Goal: Information Seeking & Learning: Learn about a topic

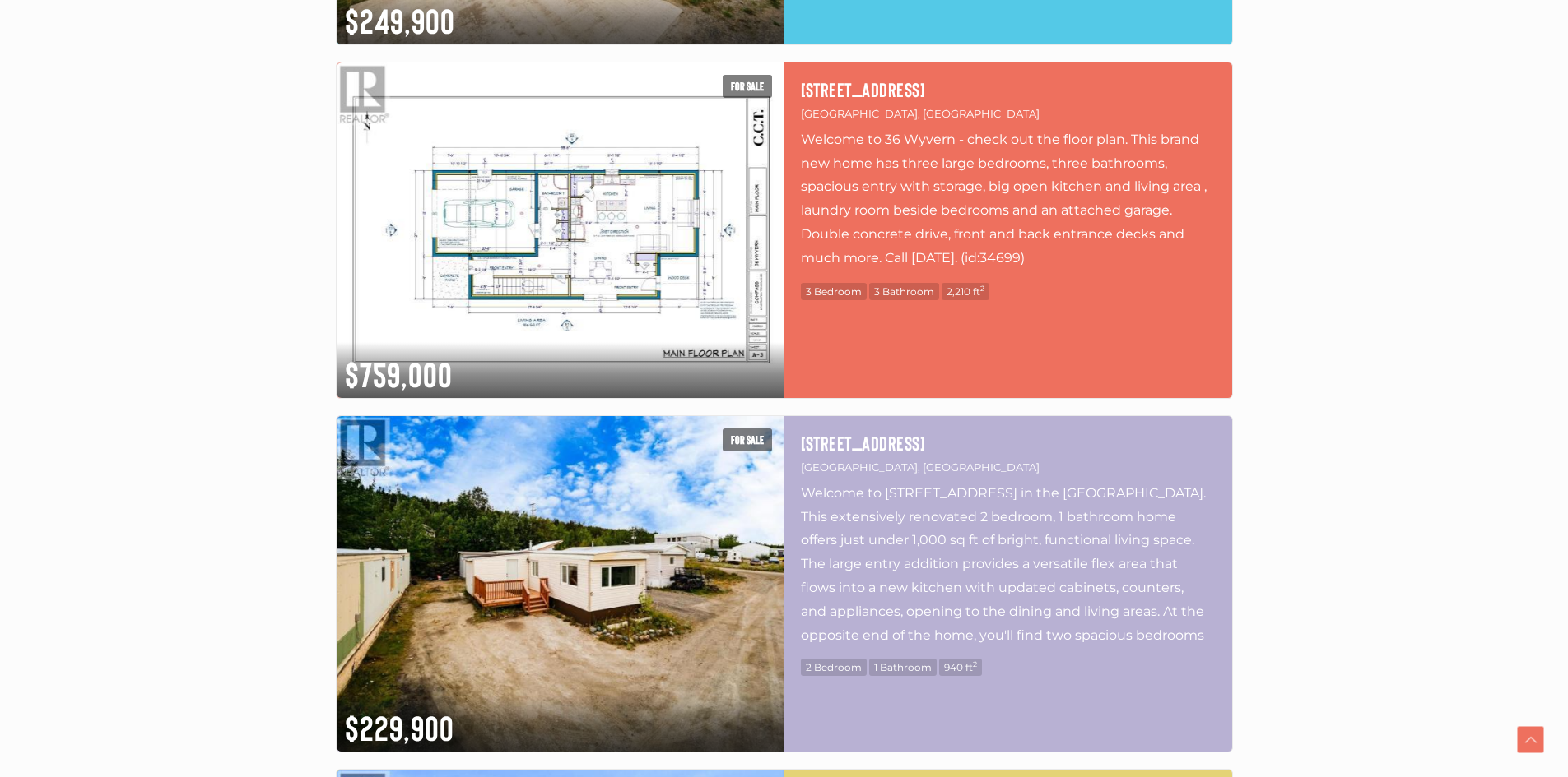
scroll to position [1316, 0]
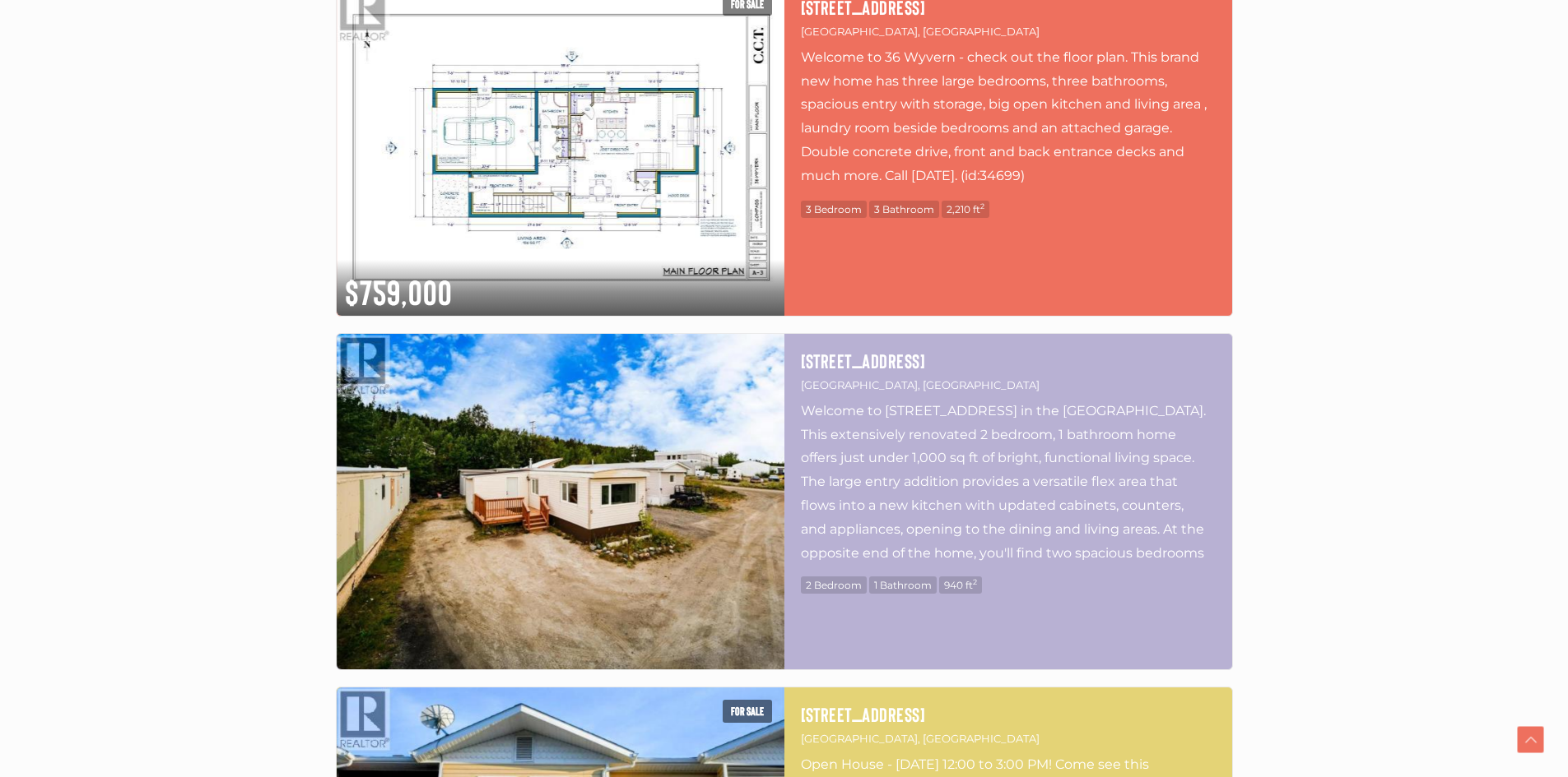
click at [463, 485] on img at bounding box center [560, 502] width 448 height 336
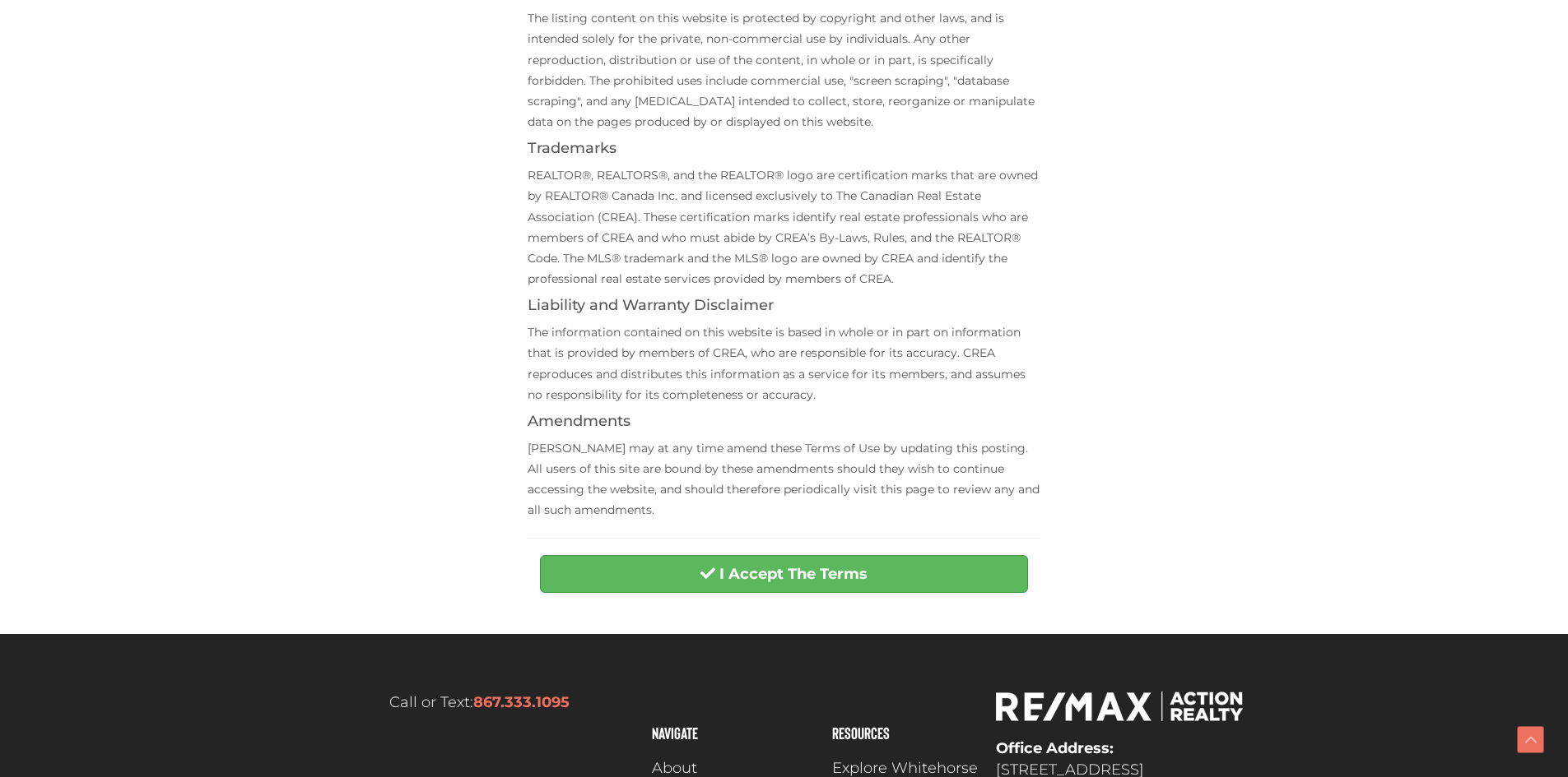
scroll to position [412, 0]
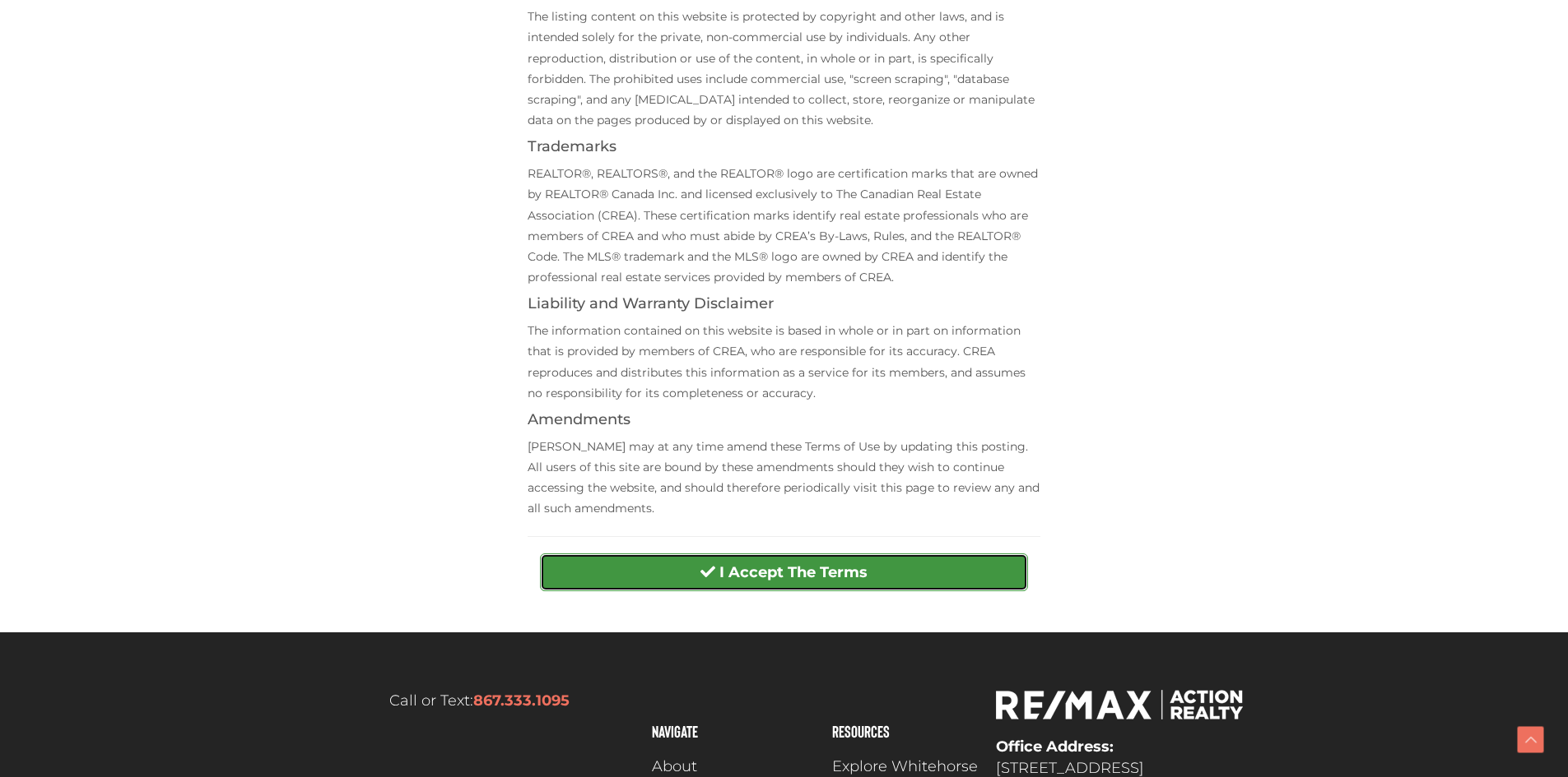
click at [683, 575] on button "I Accept The Terms" at bounding box center [783, 572] width 488 height 38
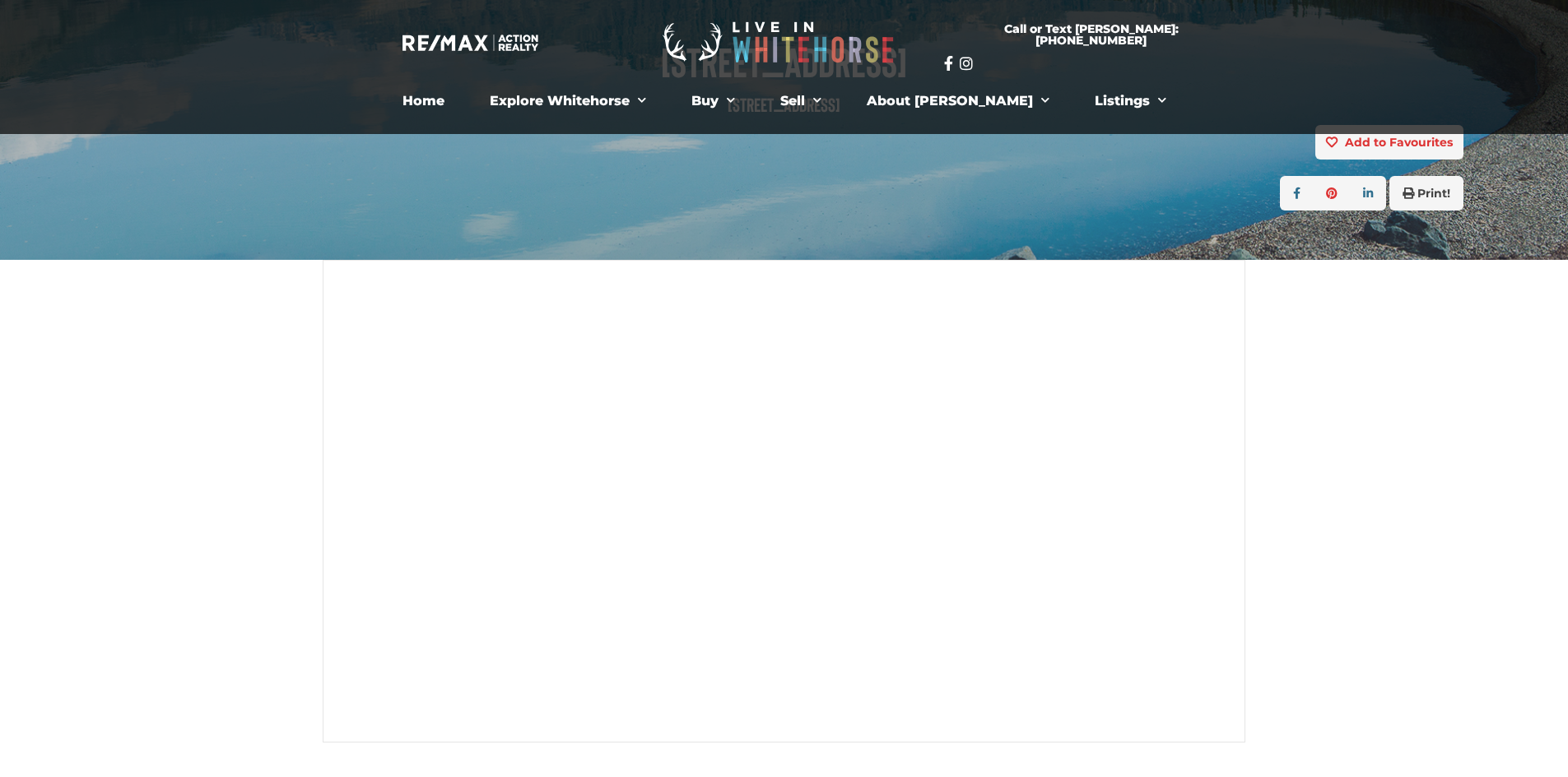
scroll to position [165, 0]
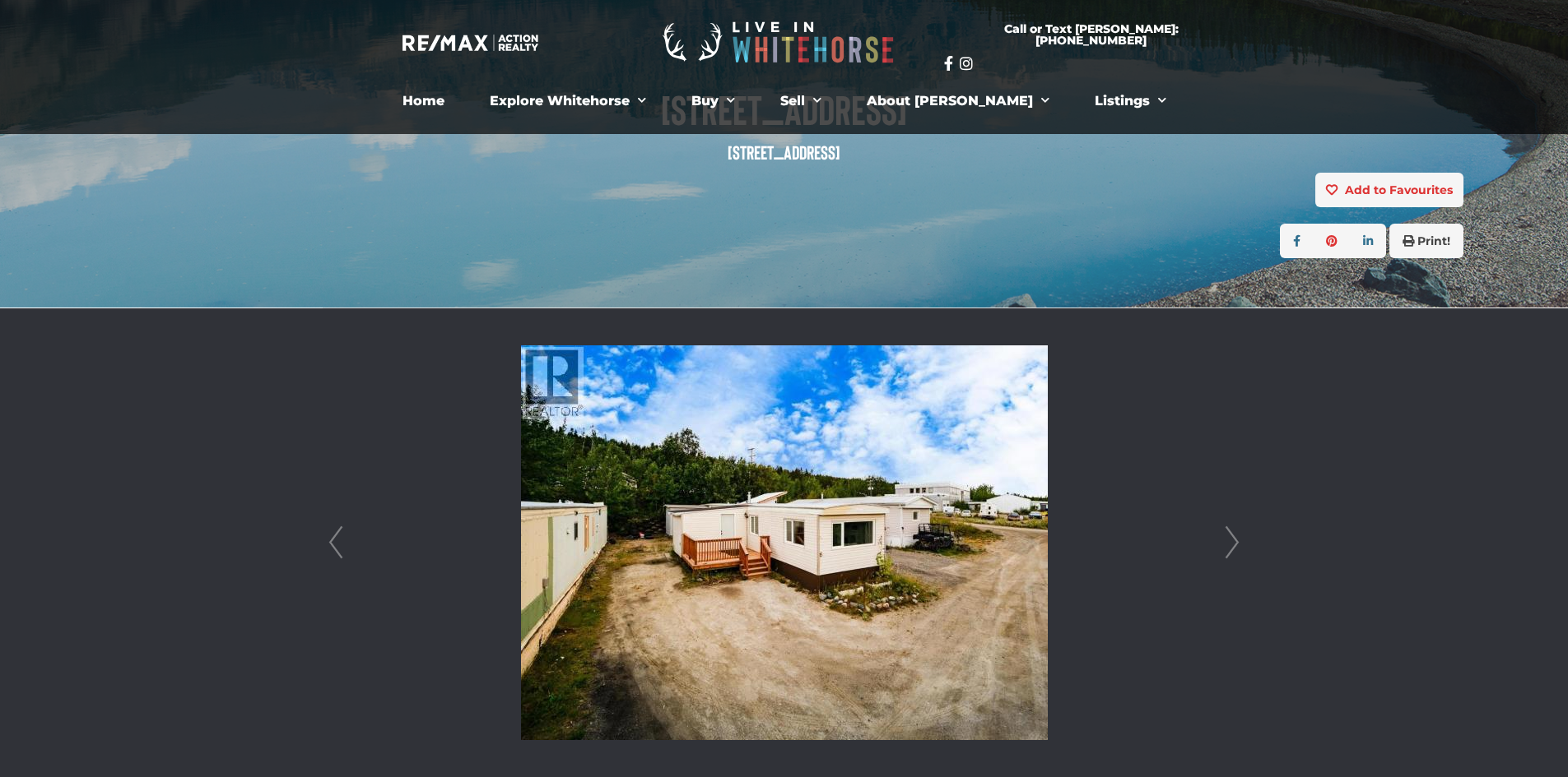
click at [1232, 540] on link "Next" at bounding box center [1231, 543] width 24 height 469
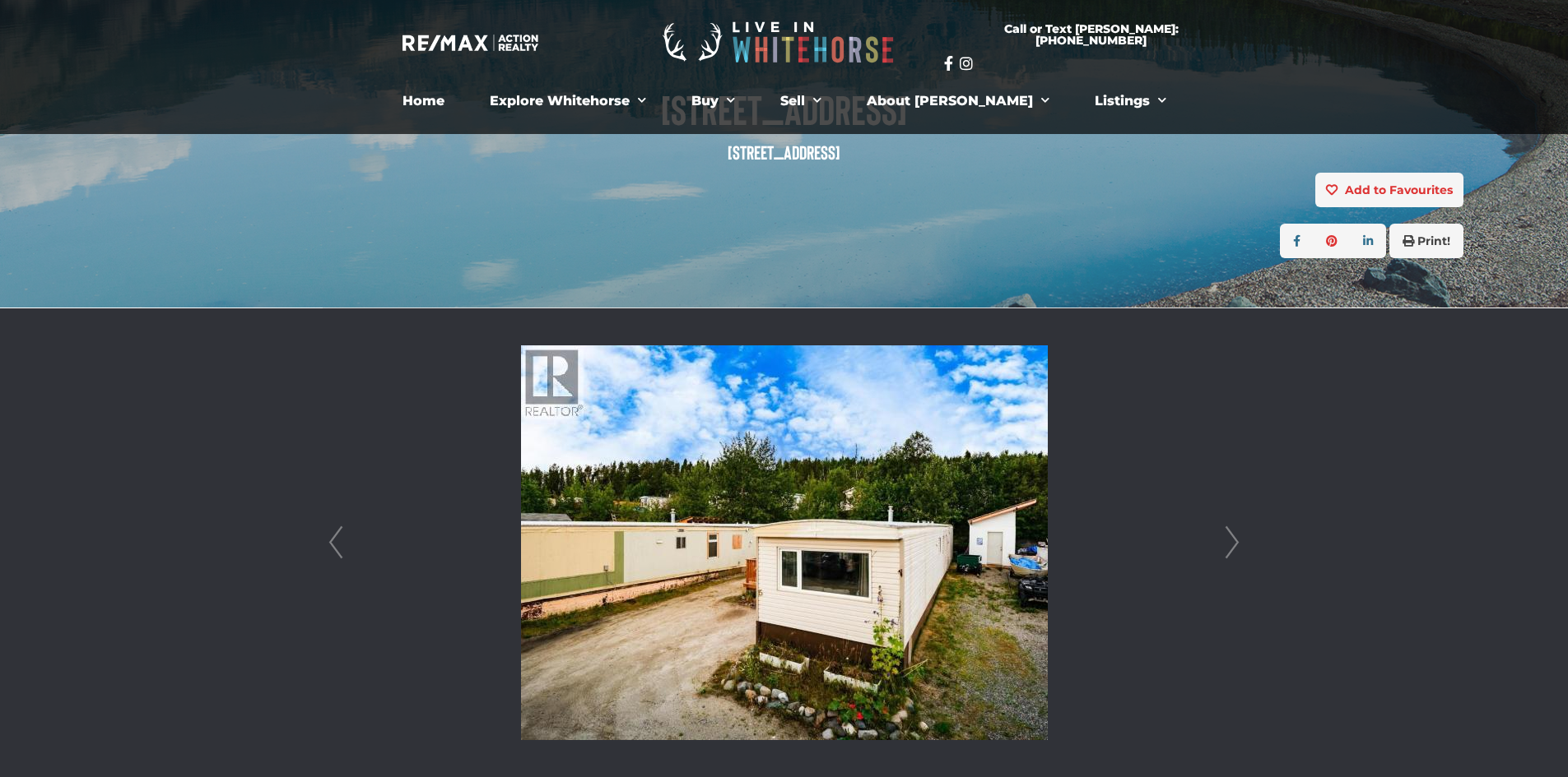
click at [1232, 541] on link "Next" at bounding box center [1231, 543] width 24 height 469
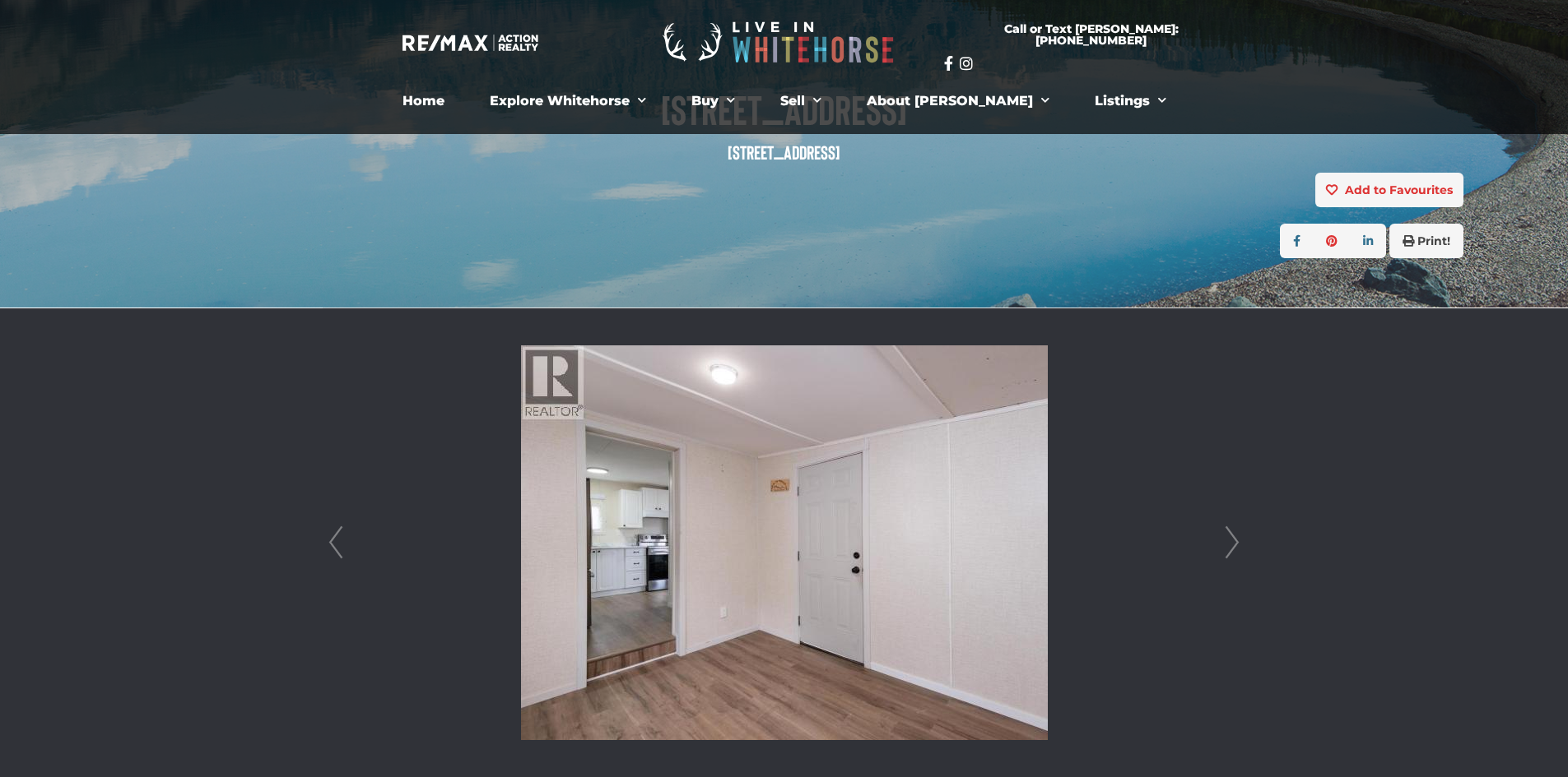
click at [1232, 541] on link "Next" at bounding box center [1231, 543] width 24 height 469
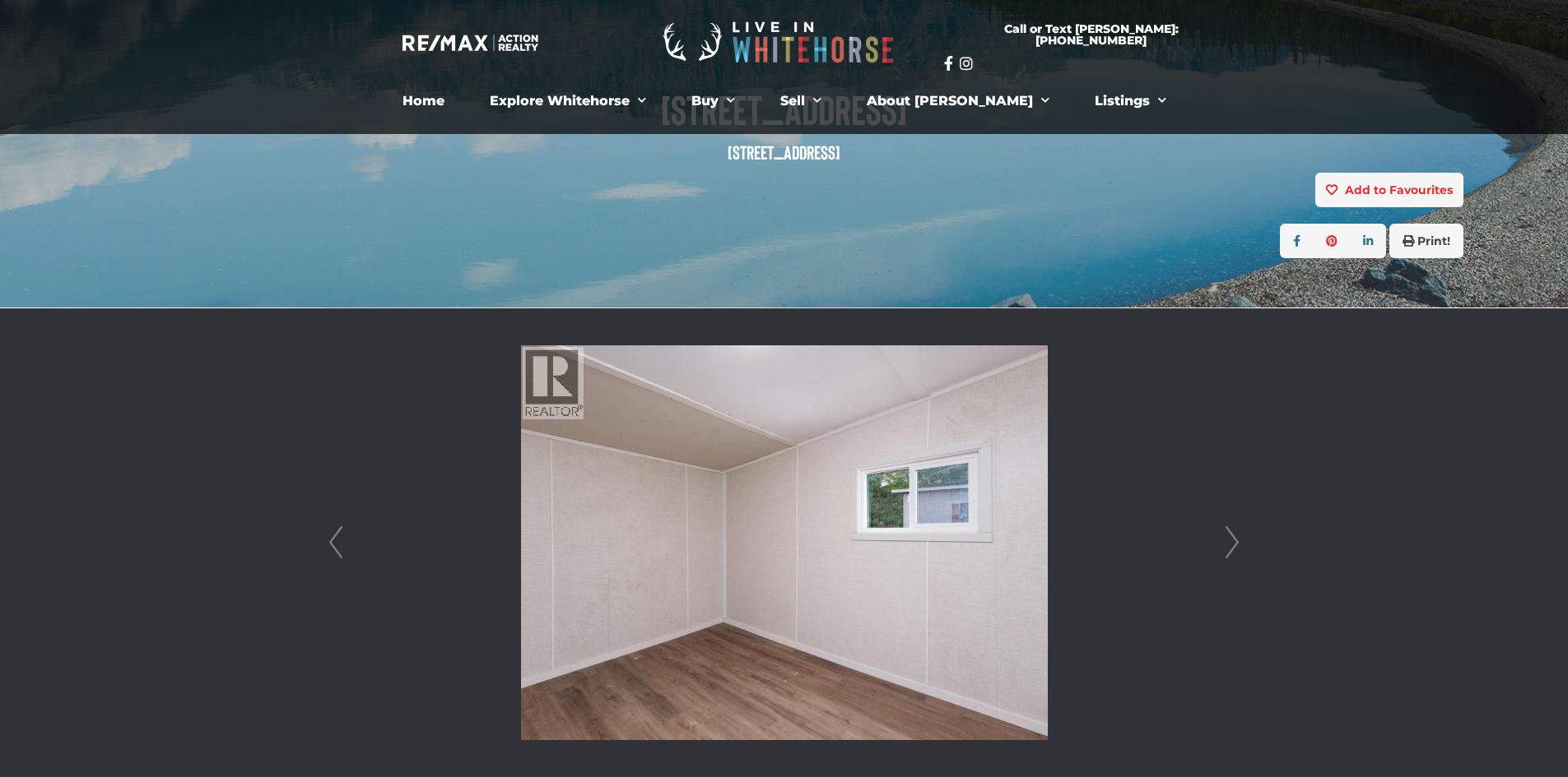
click at [1232, 541] on link "Next" at bounding box center [1231, 543] width 24 height 469
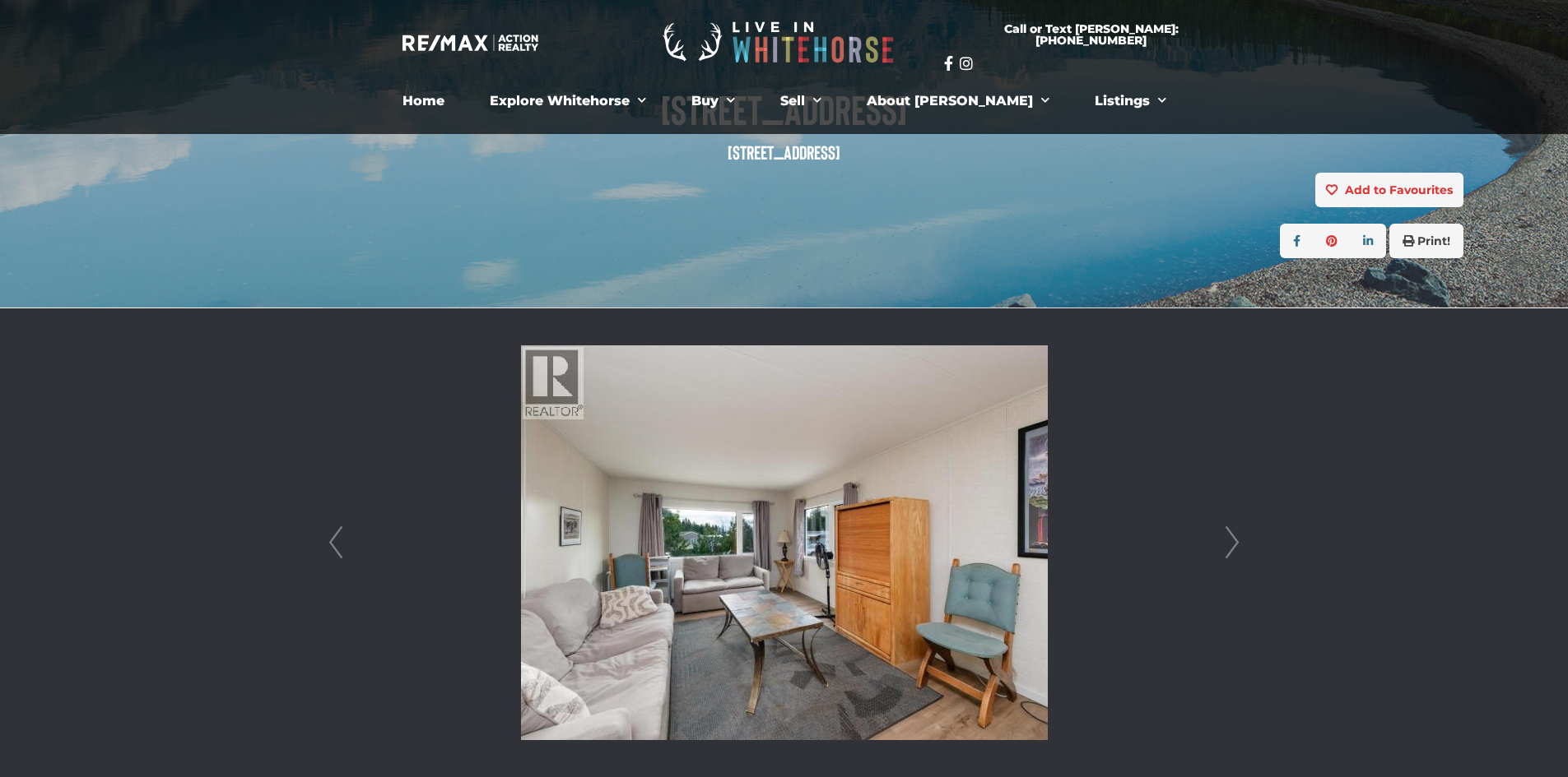
click at [1229, 543] on link "Next" at bounding box center [1231, 543] width 24 height 469
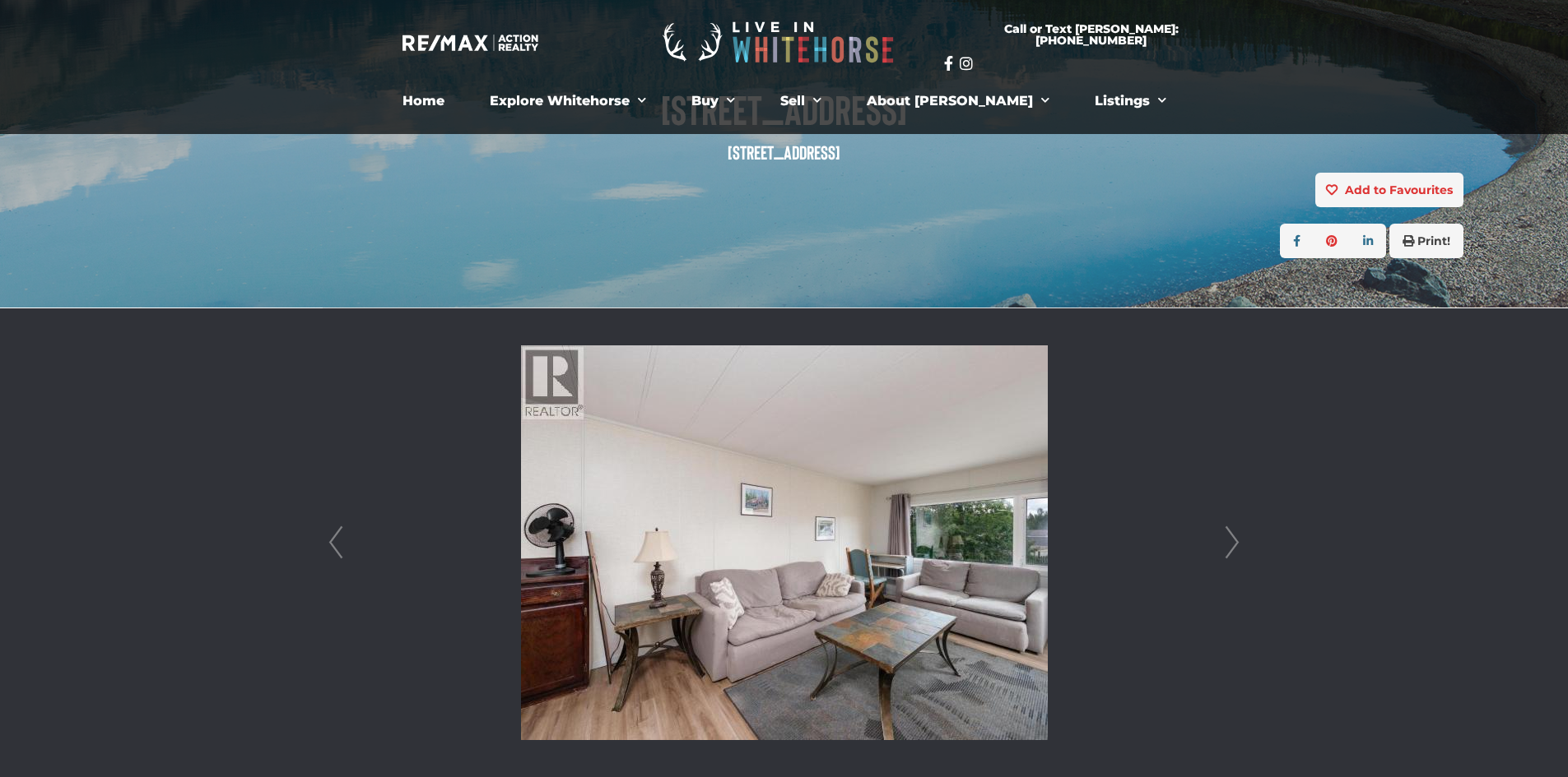
click at [1229, 543] on link "Next" at bounding box center [1231, 543] width 24 height 469
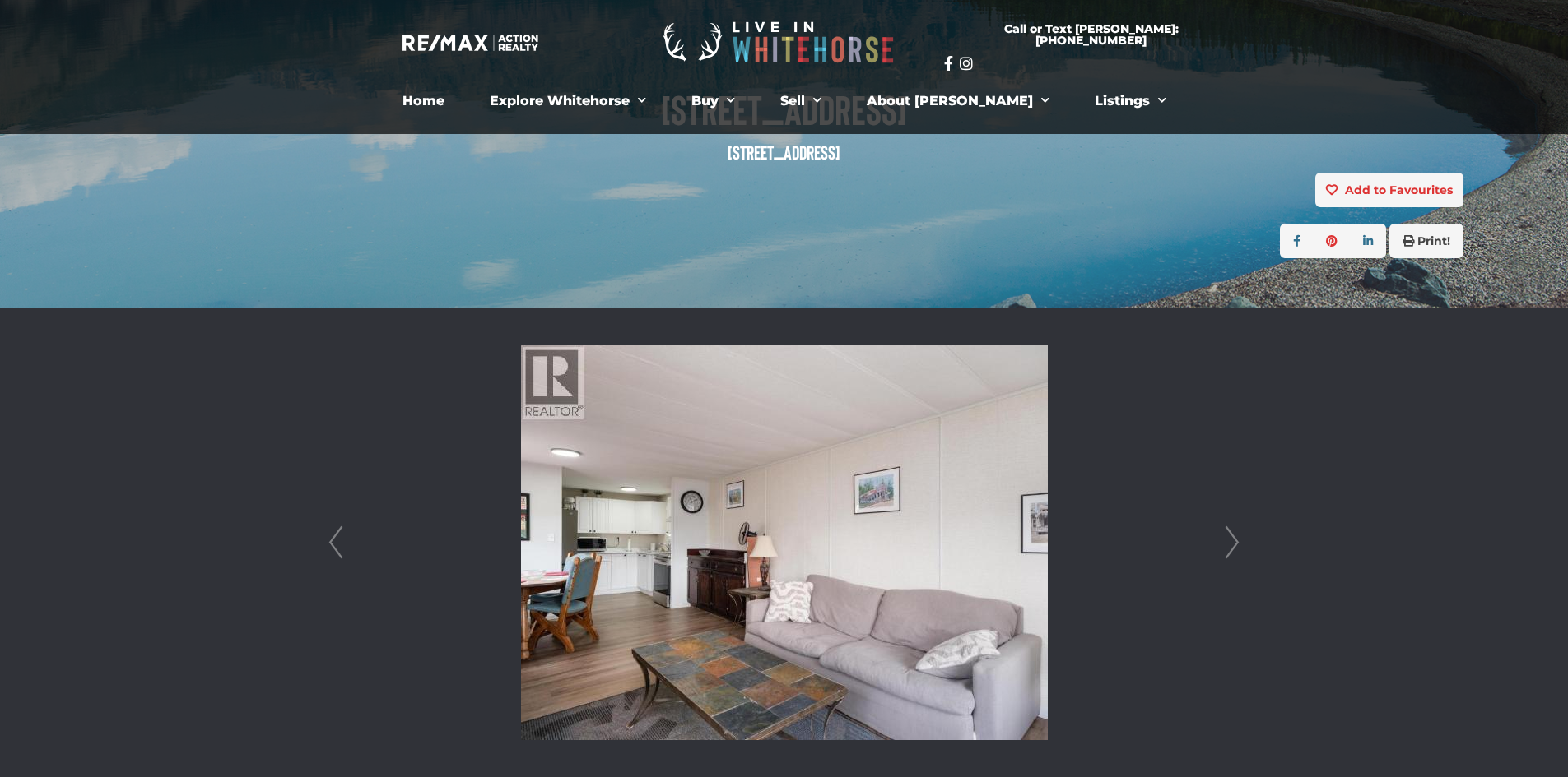
click at [1229, 543] on link "Next" at bounding box center [1231, 543] width 24 height 469
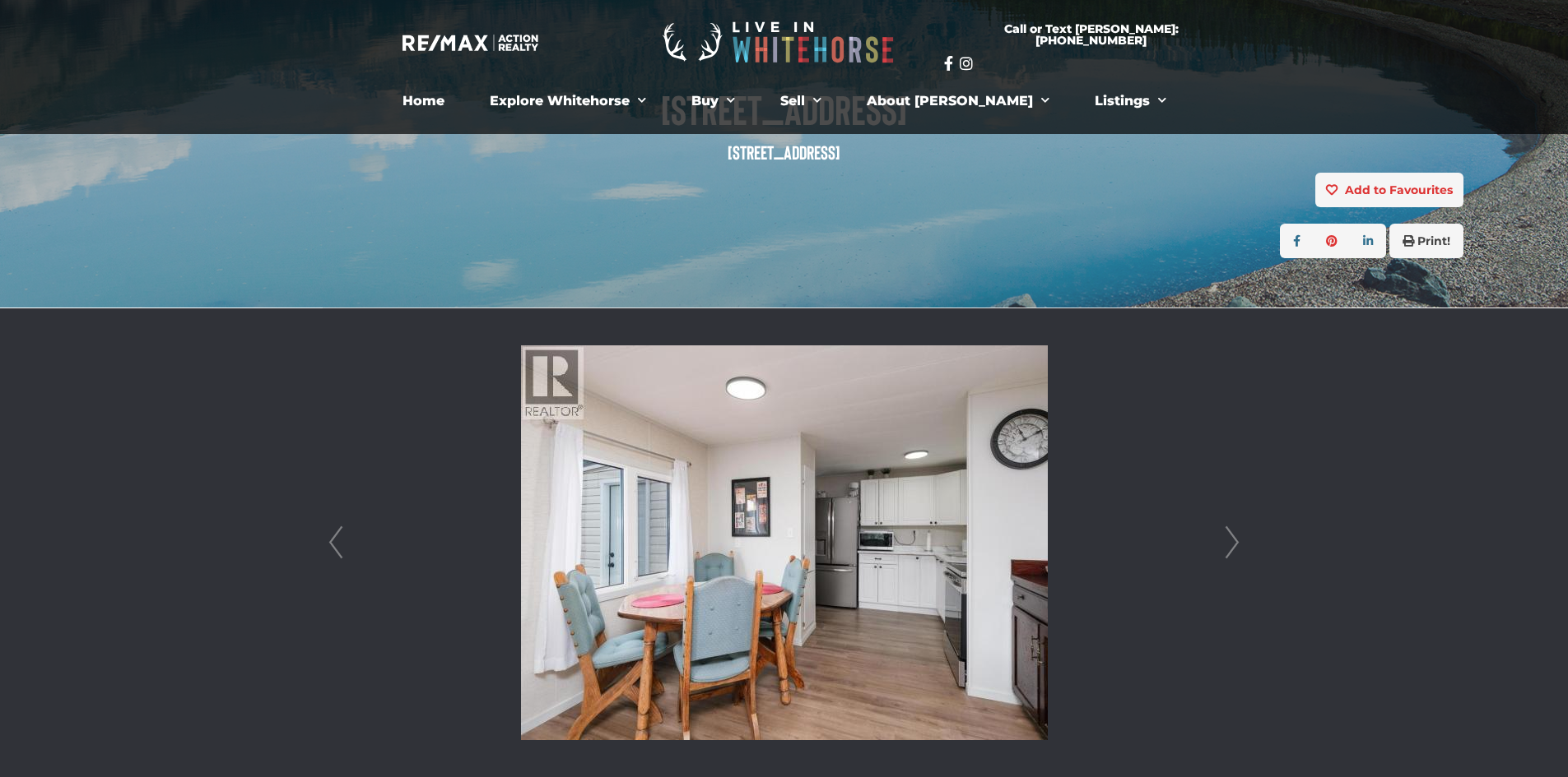
click at [1229, 543] on link "Next" at bounding box center [1231, 543] width 24 height 469
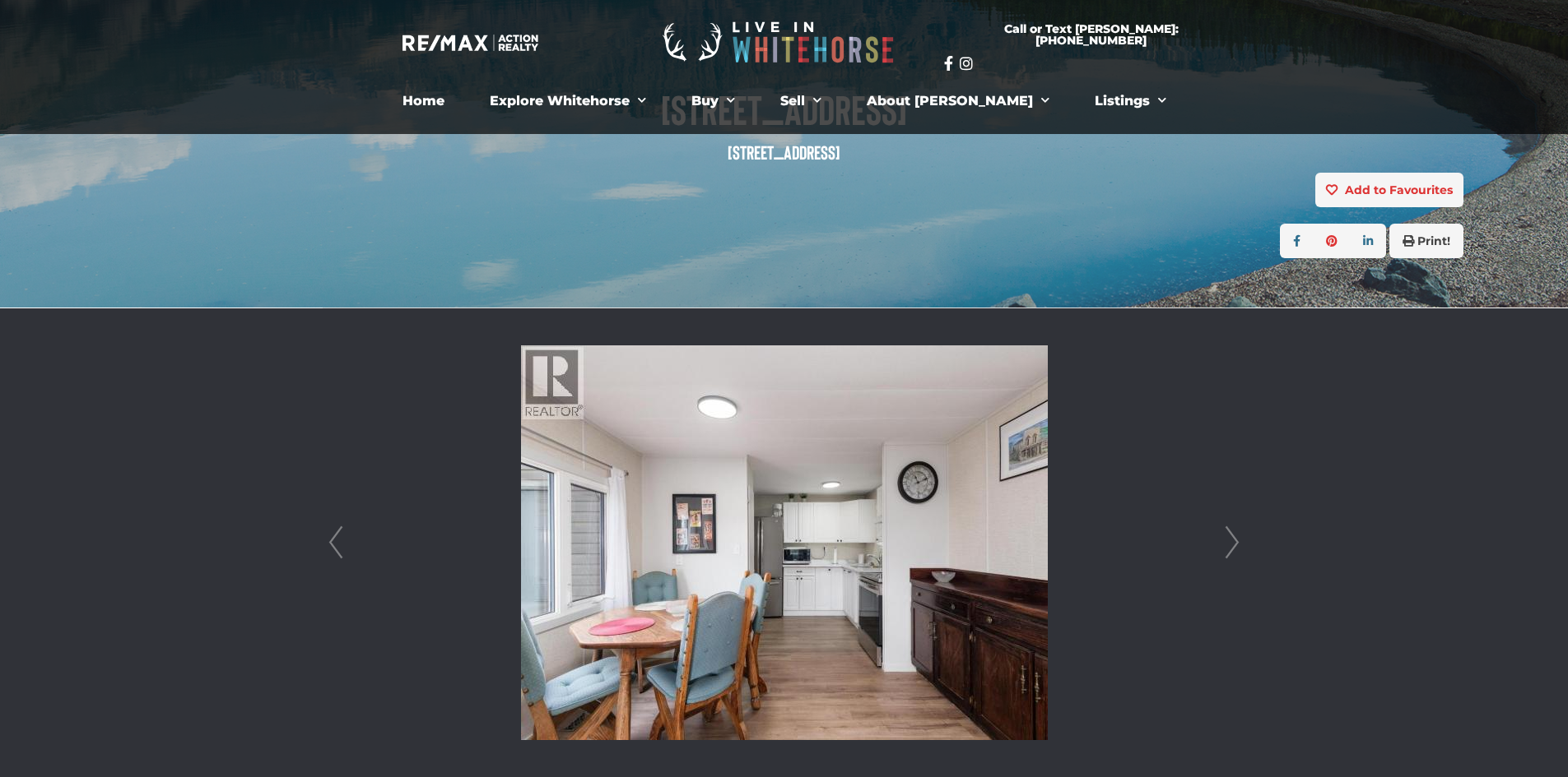
click at [1229, 543] on link "Next" at bounding box center [1231, 543] width 24 height 469
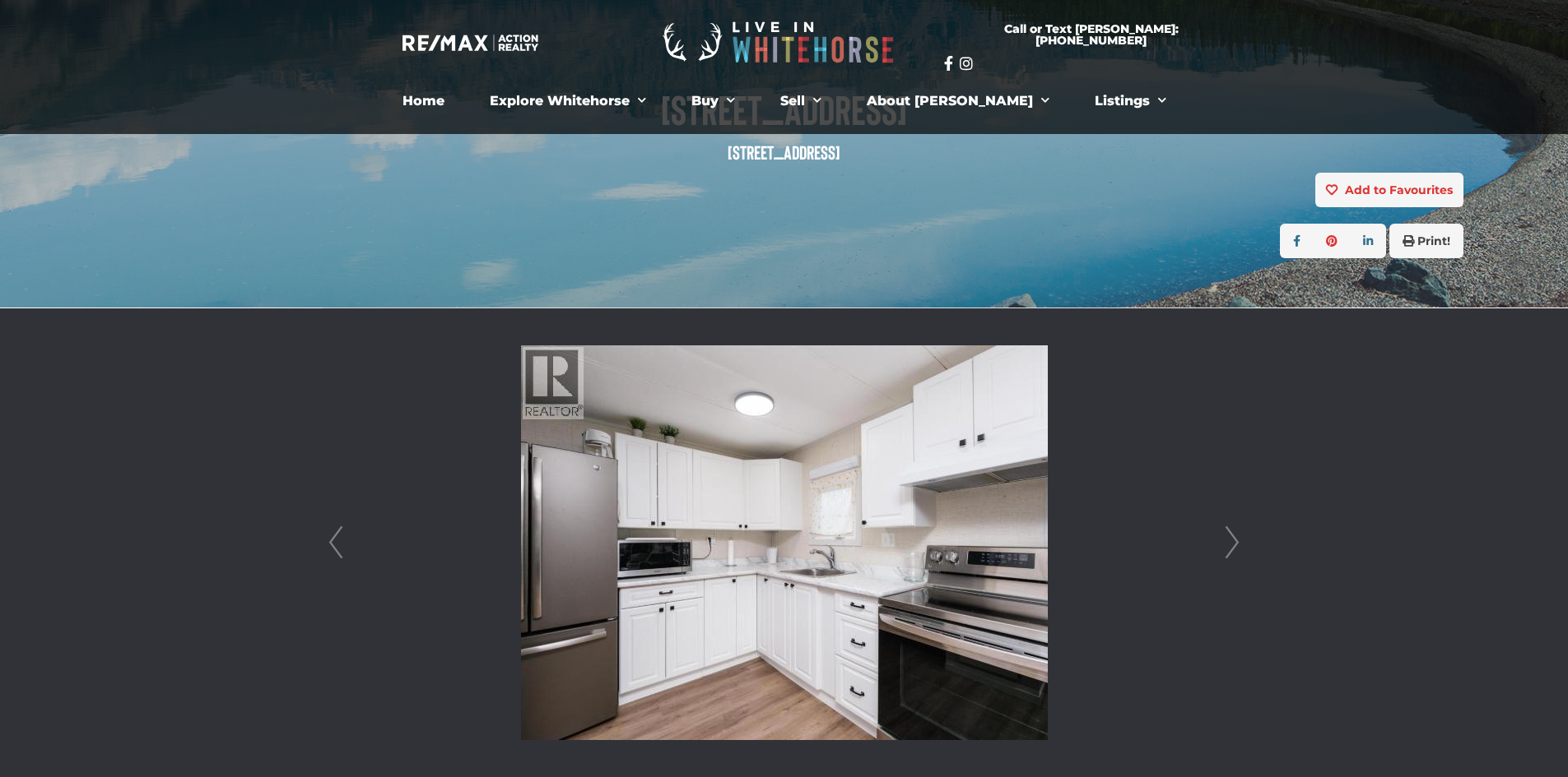
click at [1231, 547] on link "Next" at bounding box center [1231, 543] width 24 height 469
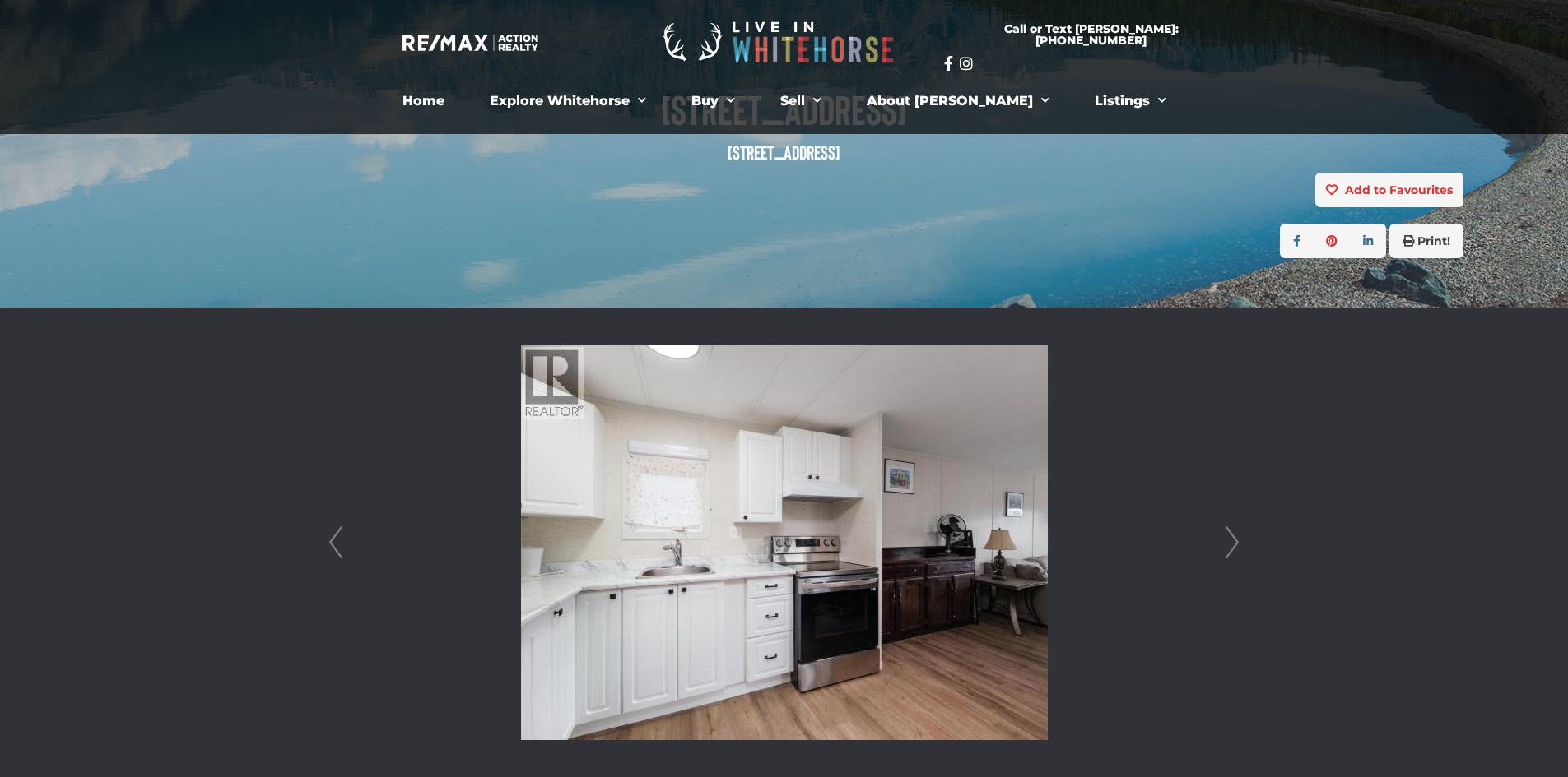
click at [1231, 547] on link "Next" at bounding box center [1231, 543] width 24 height 469
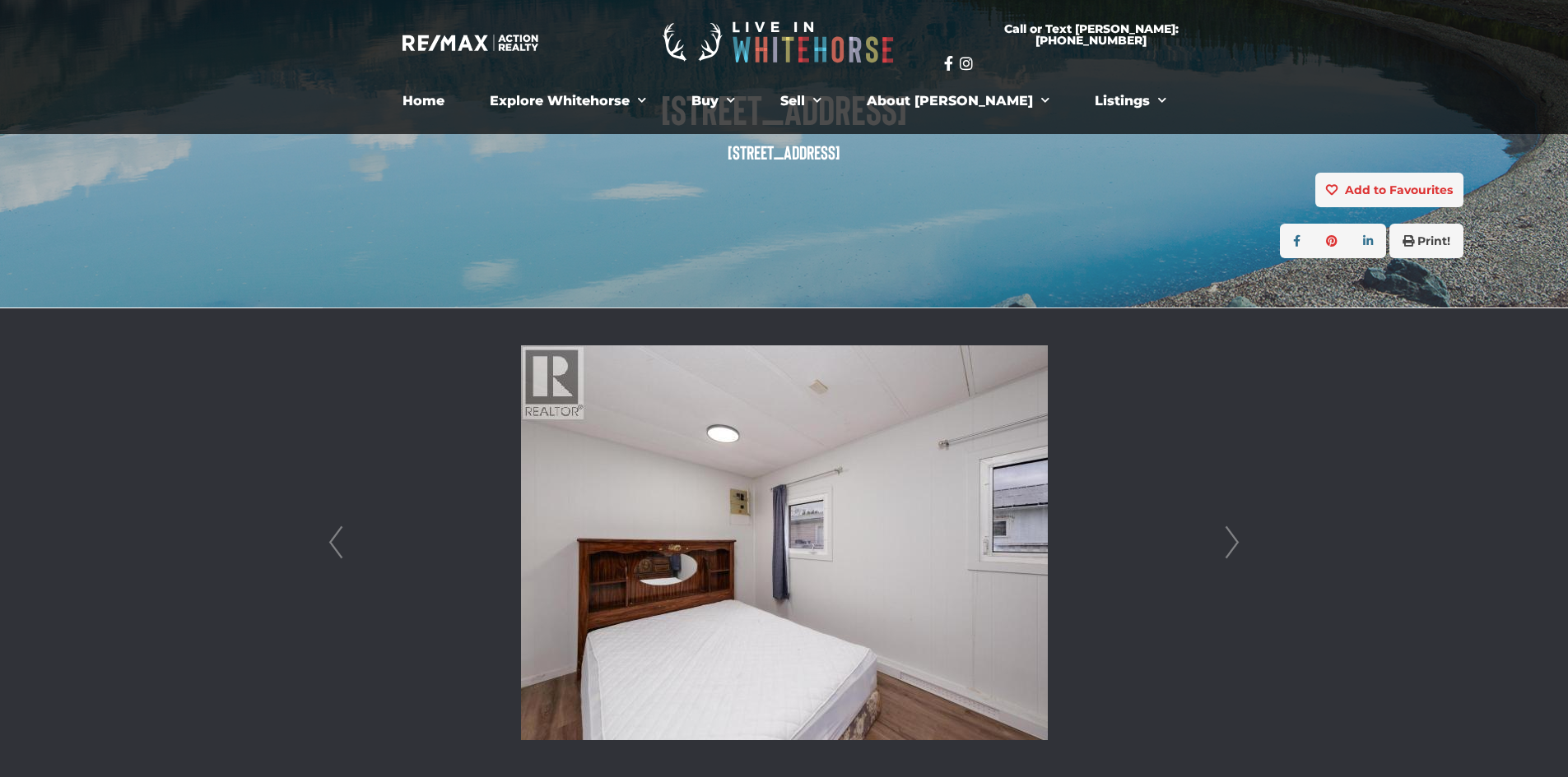
click at [1231, 547] on link "Next" at bounding box center [1231, 543] width 24 height 469
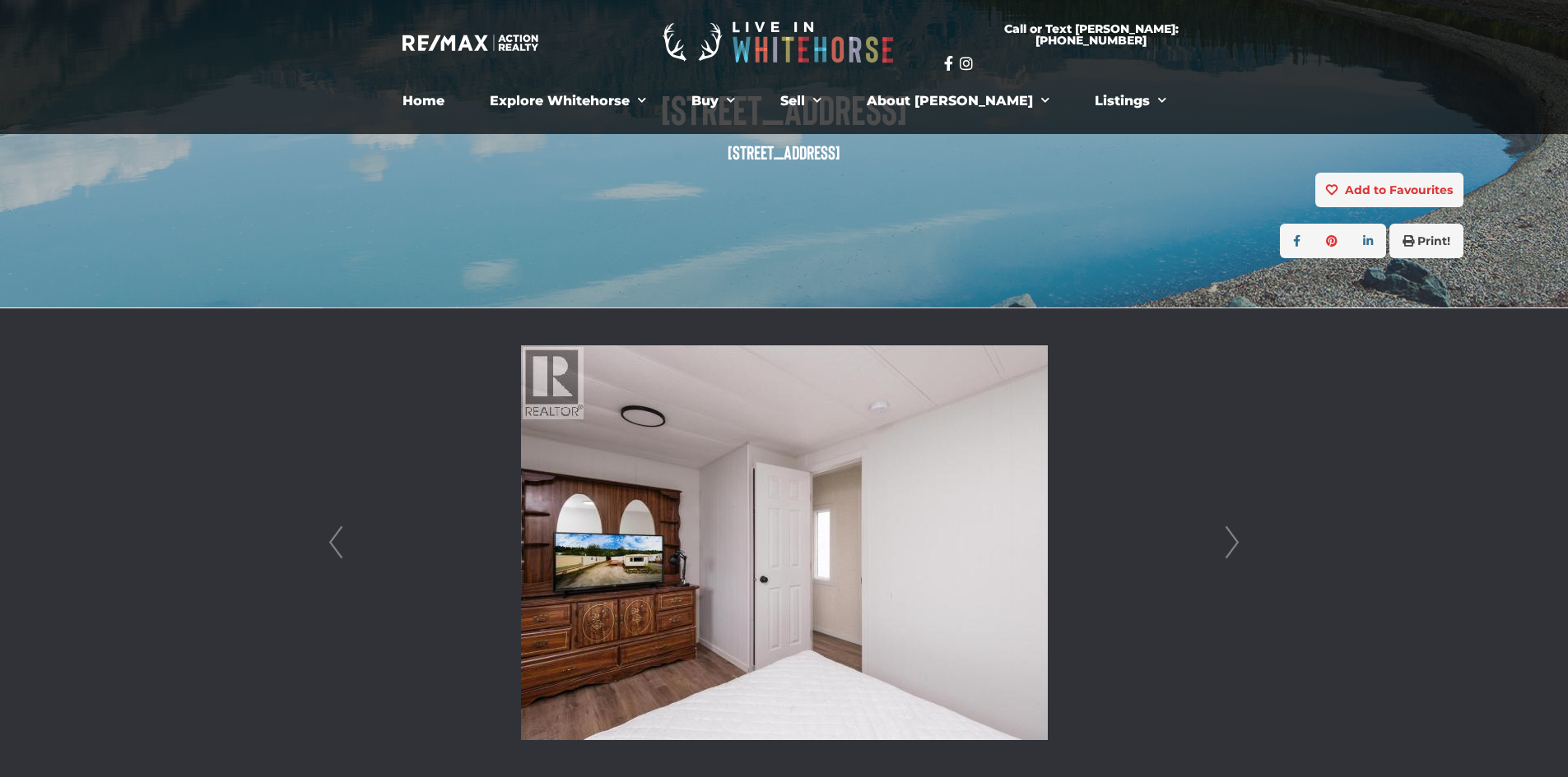
click at [1231, 547] on link "Next" at bounding box center [1231, 543] width 24 height 469
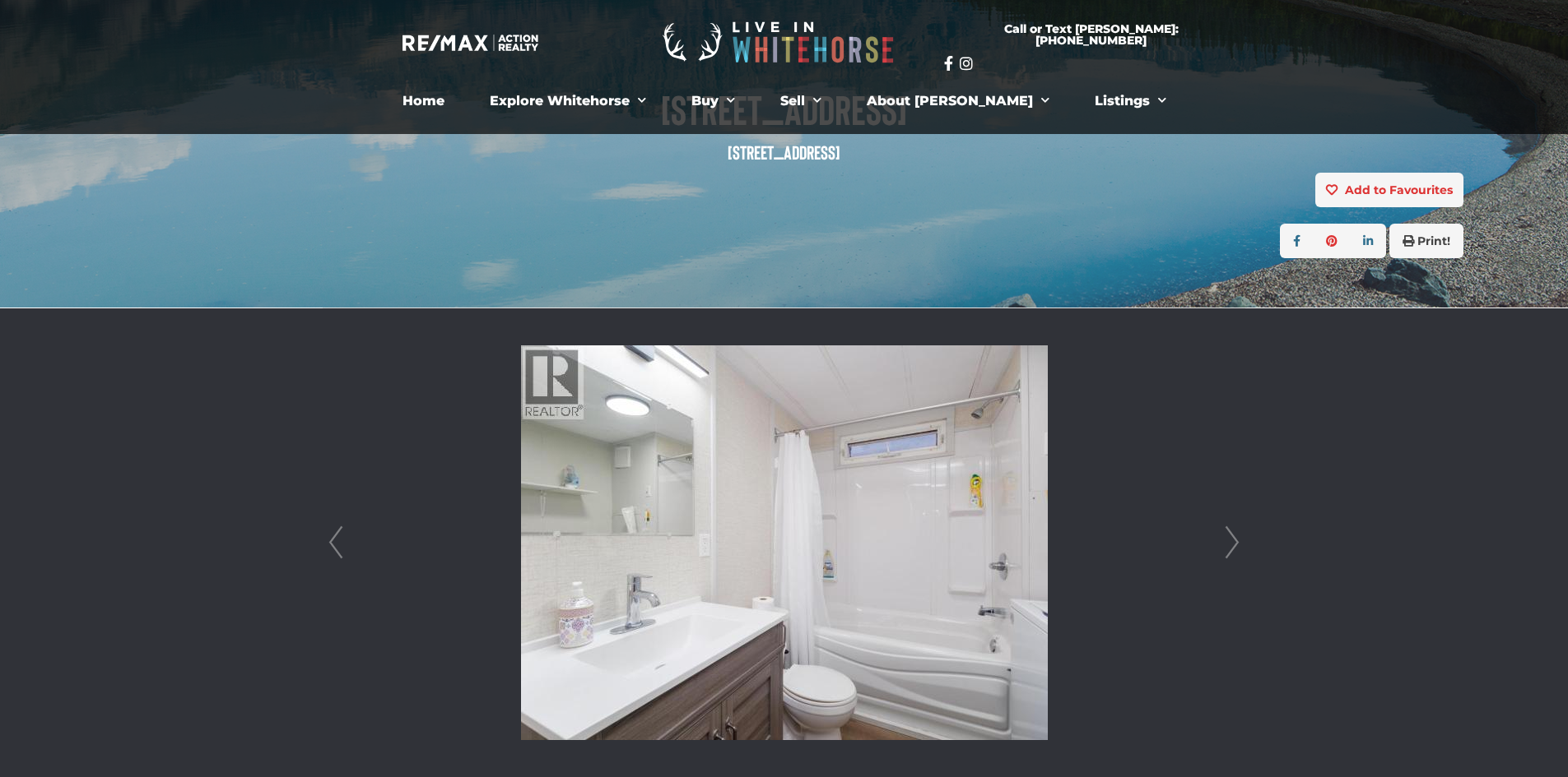
click at [1218, 543] on li at bounding box center [784, 543] width 921 height 469
click at [1218, 543] on li at bounding box center [784, 543] width 921 height 469
click at [1223, 543] on link "Next" at bounding box center [1231, 543] width 24 height 469
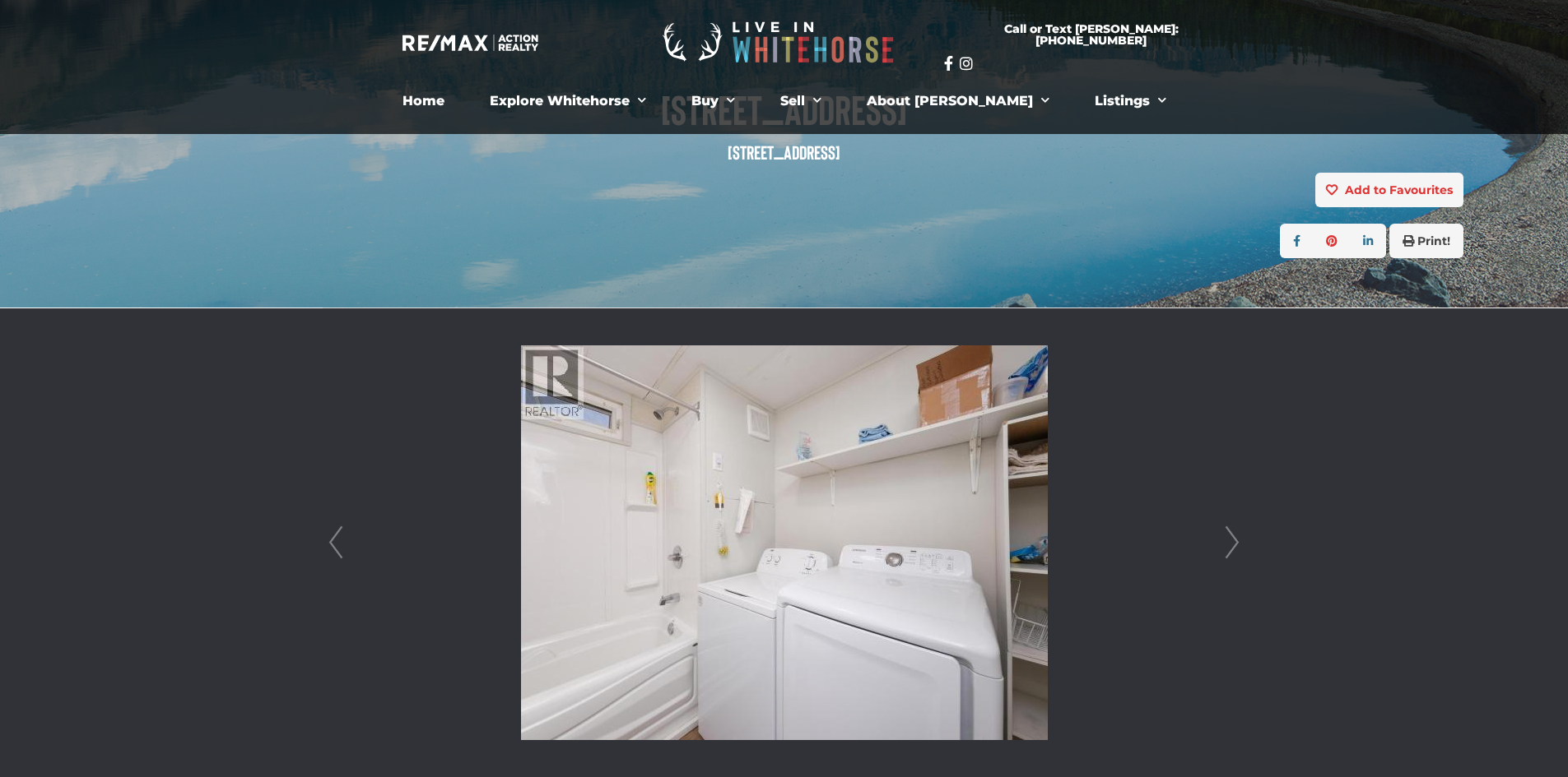
click at [1224, 544] on link "Next" at bounding box center [1231, 543] width 24 height 469
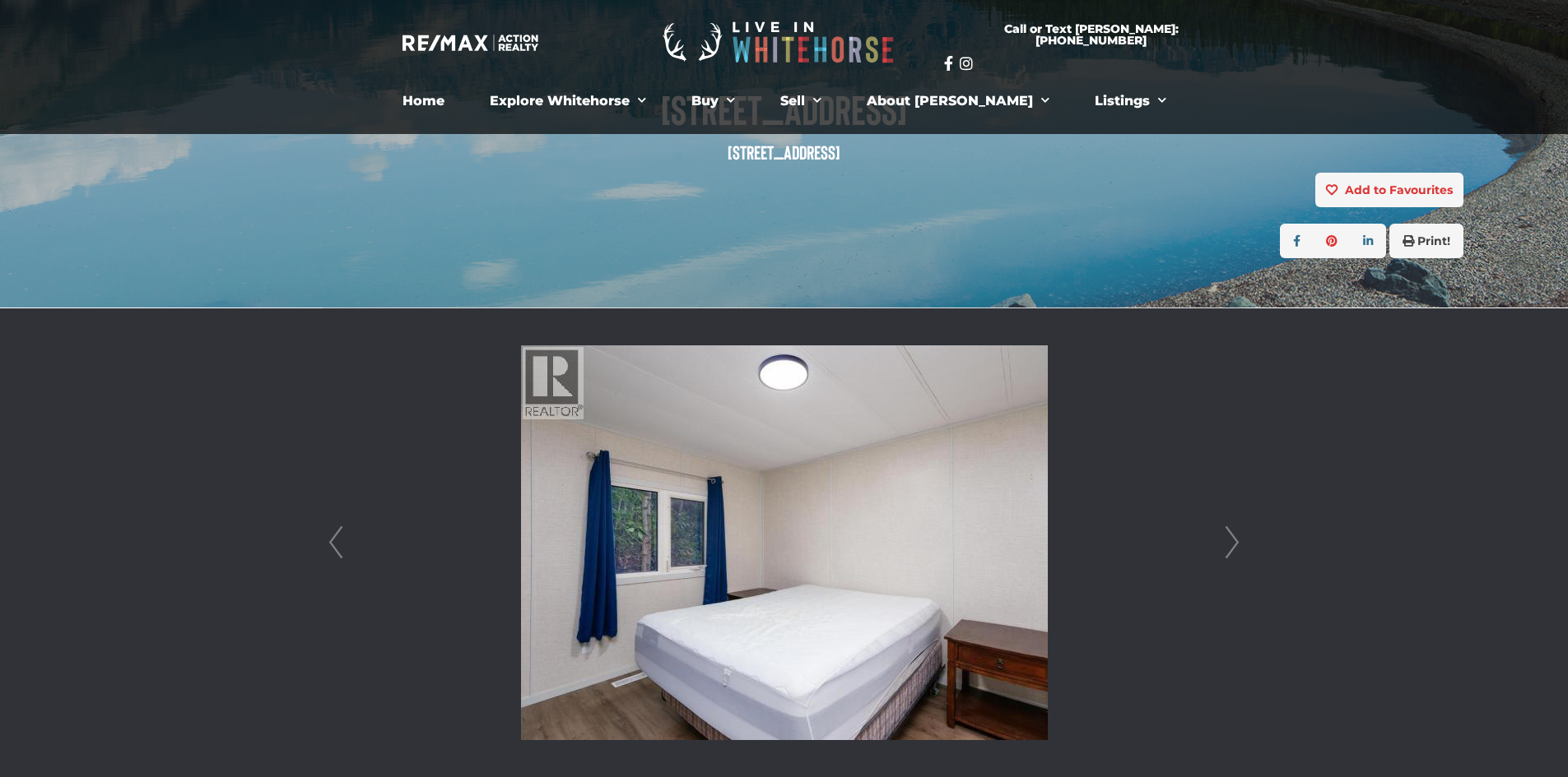
click at [1224, 544] on link "Next" at bounding box center [1231, 543] width 24 height 469
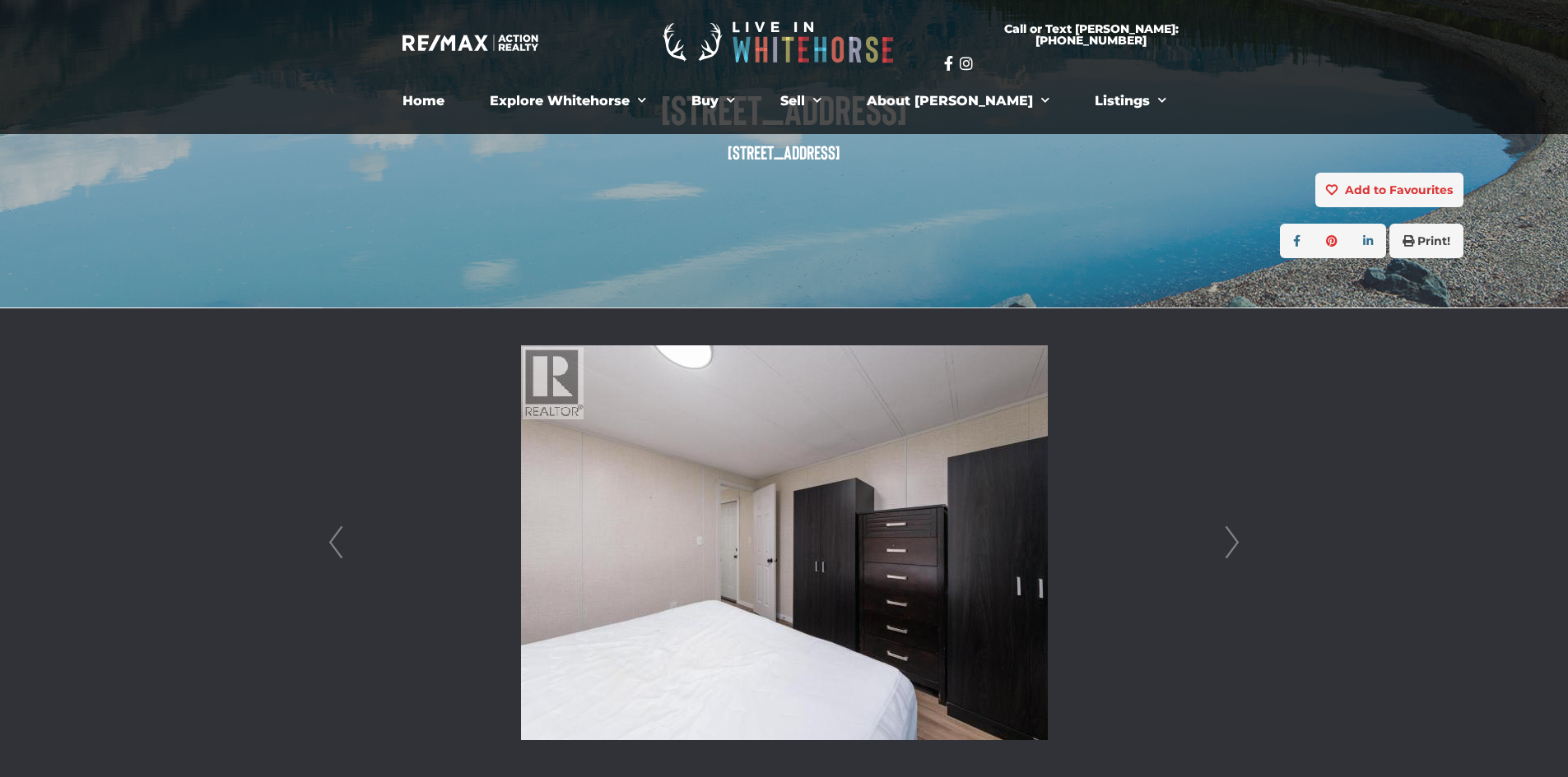
click at [1224, 544] on link "Next" at bounding box center [1231, 543] width 24 height 469
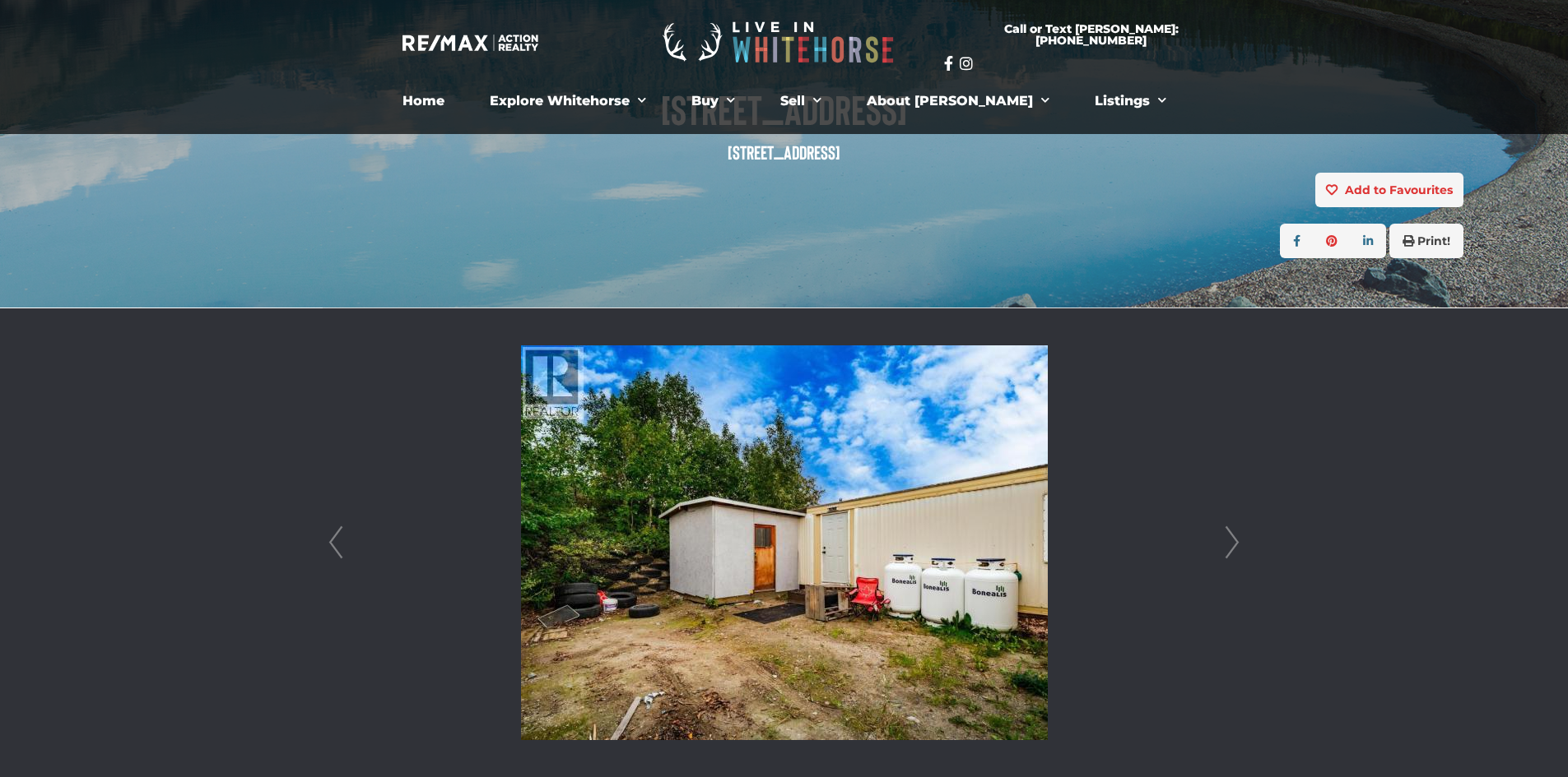
click at [1224, 544] on link "Next" at bounding box center [1231, 543] width 24 height 469
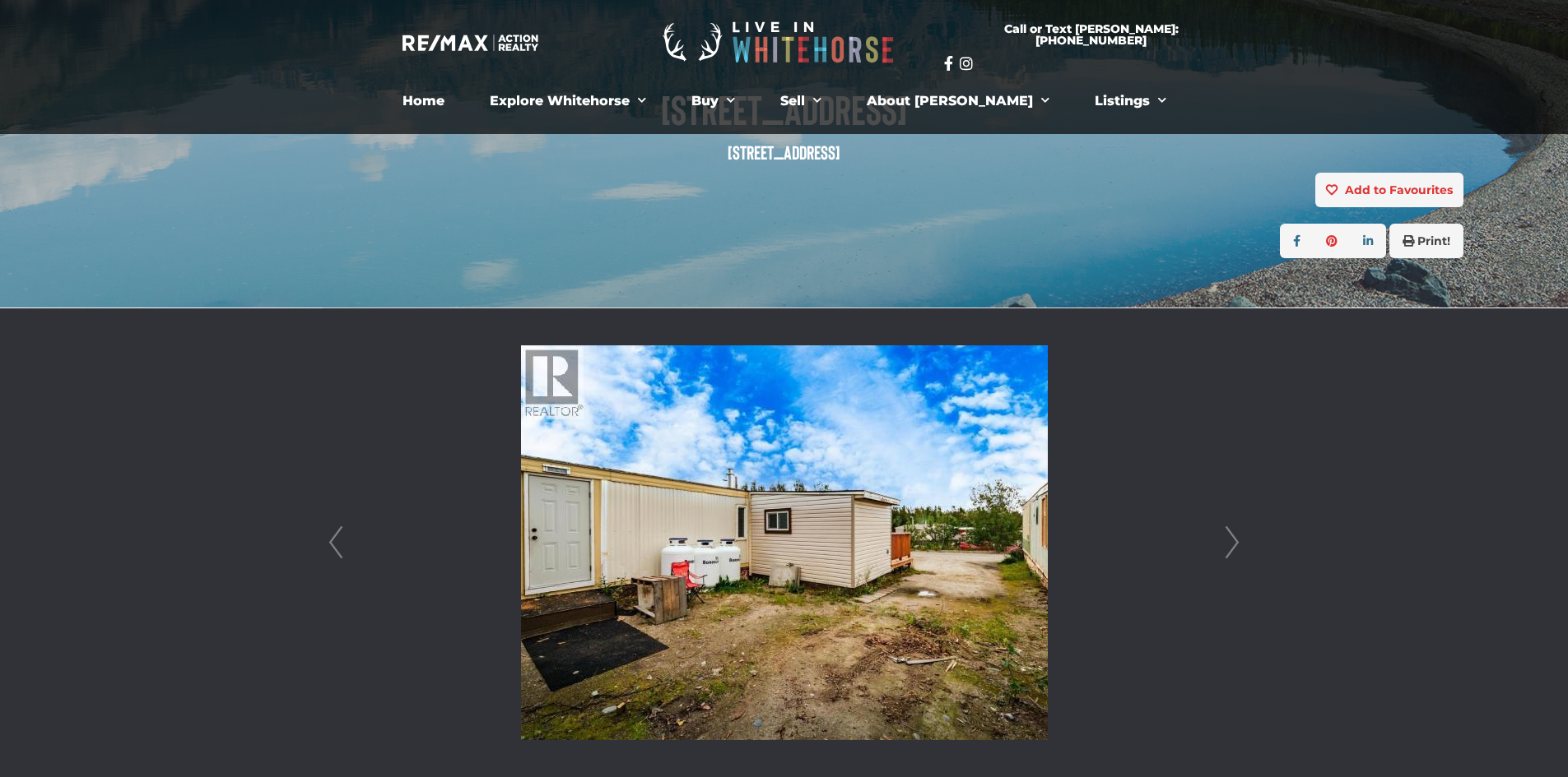
click at [1228, 551] on link "Next" at bounding box center [1231, 543] width 24 height 469
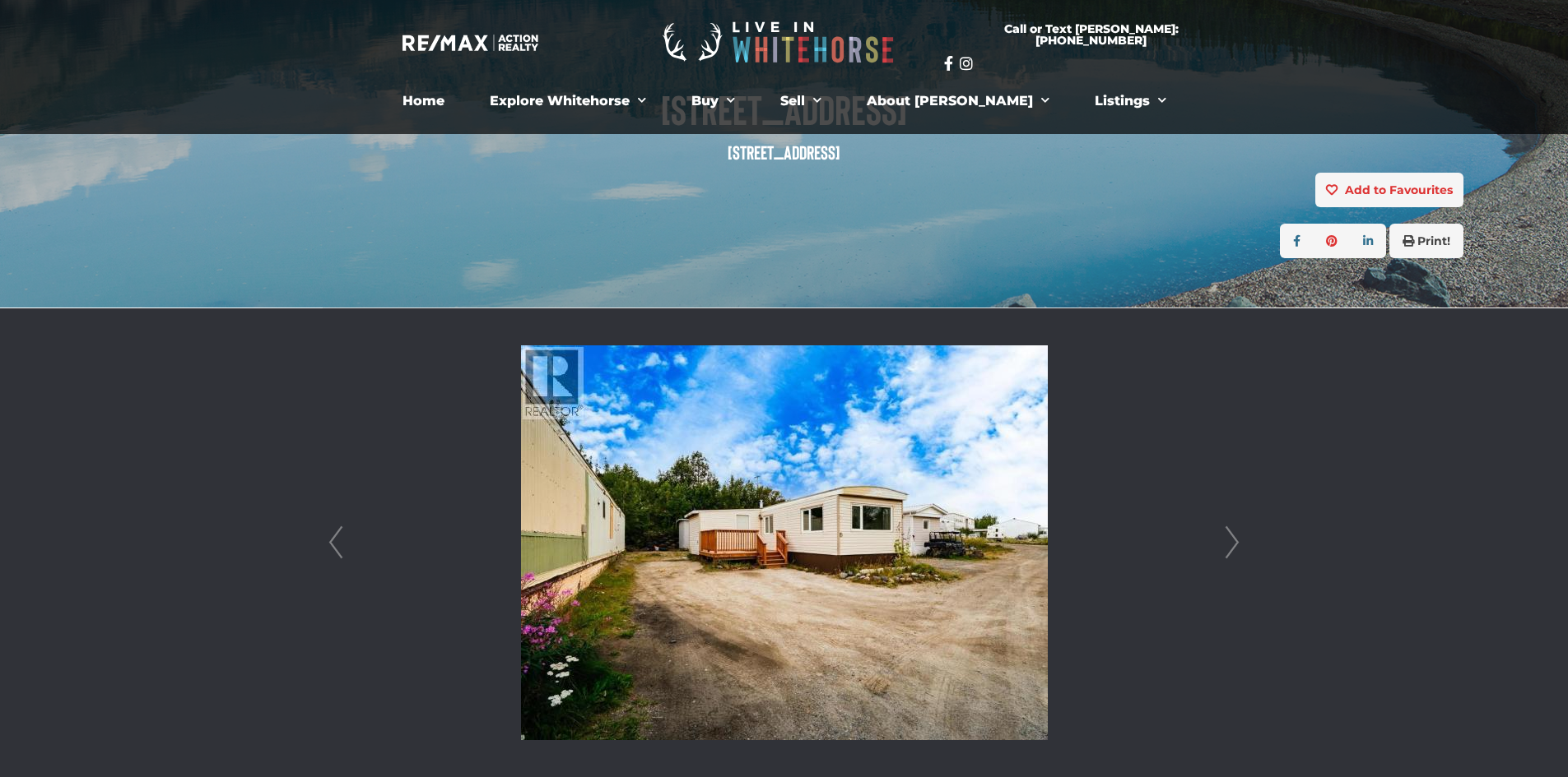
click at [1228, 551] on link "Next" at bounding box center [1231, 543] width 24 height 469
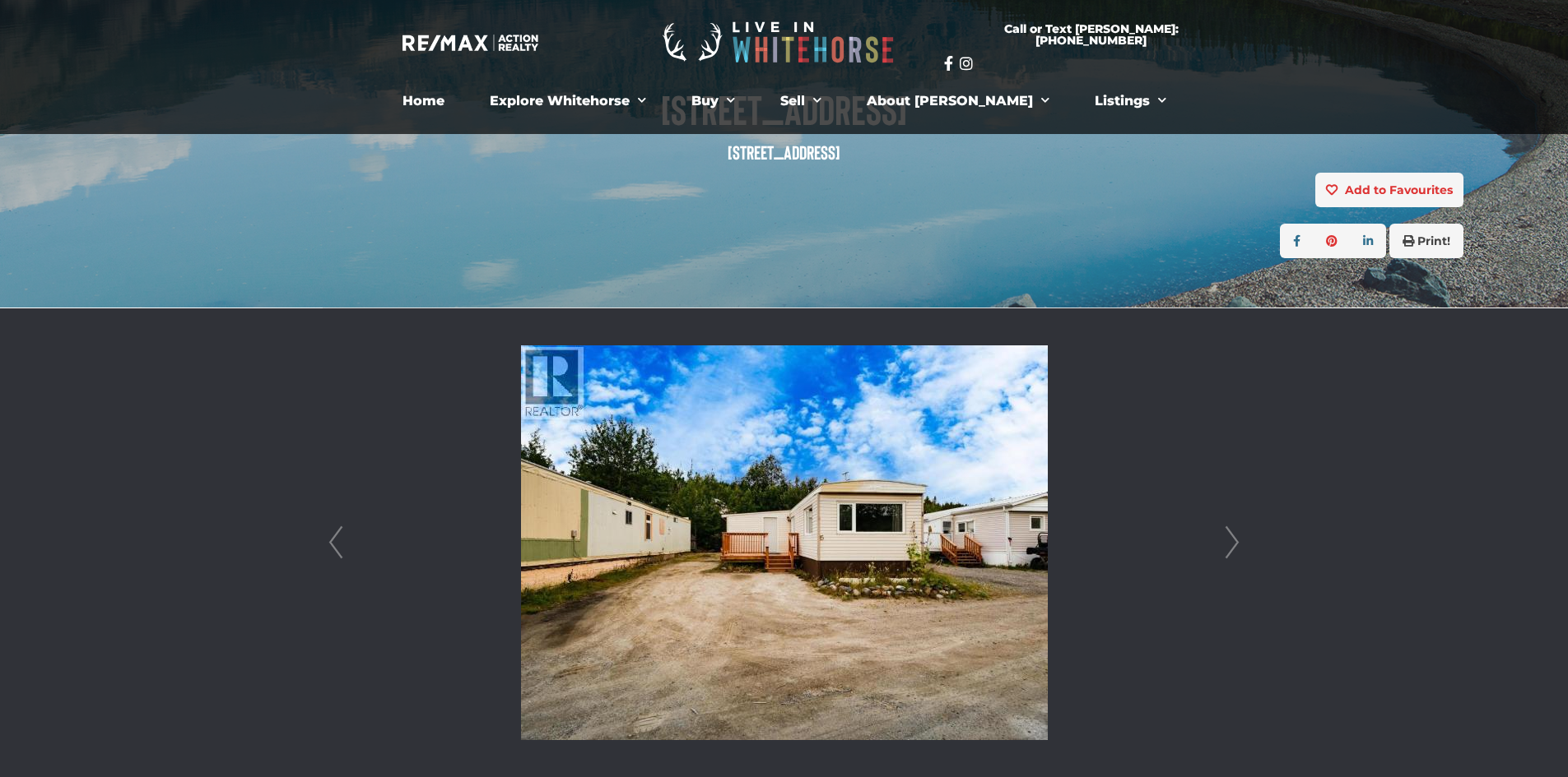
click at [1228, 551] on link "Next" at bounding box center [1231, 543] width 24 height 469
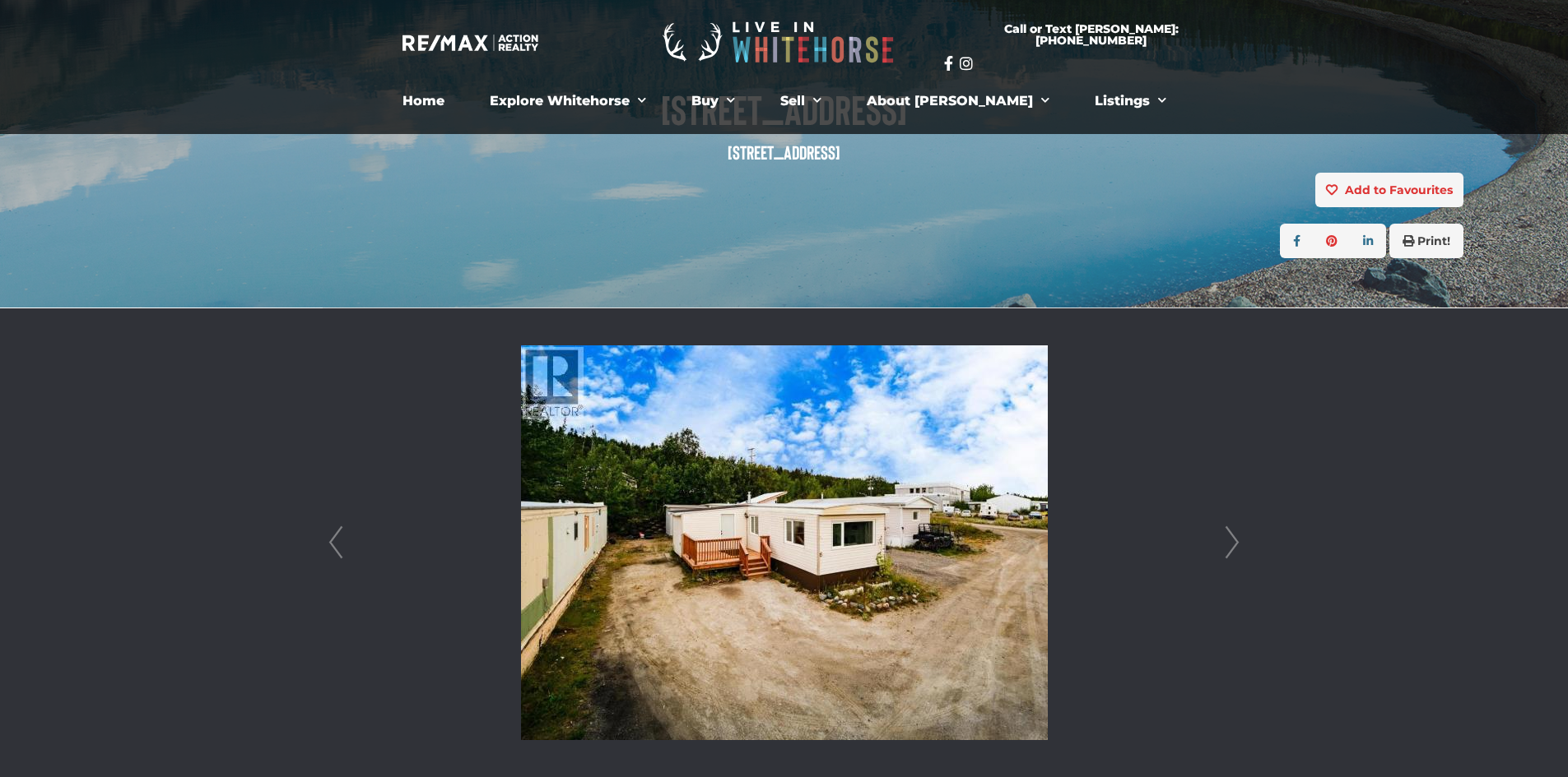
click at [1228, 551] on link "Next" at bounding box center [1231, 543] width 24 height 469
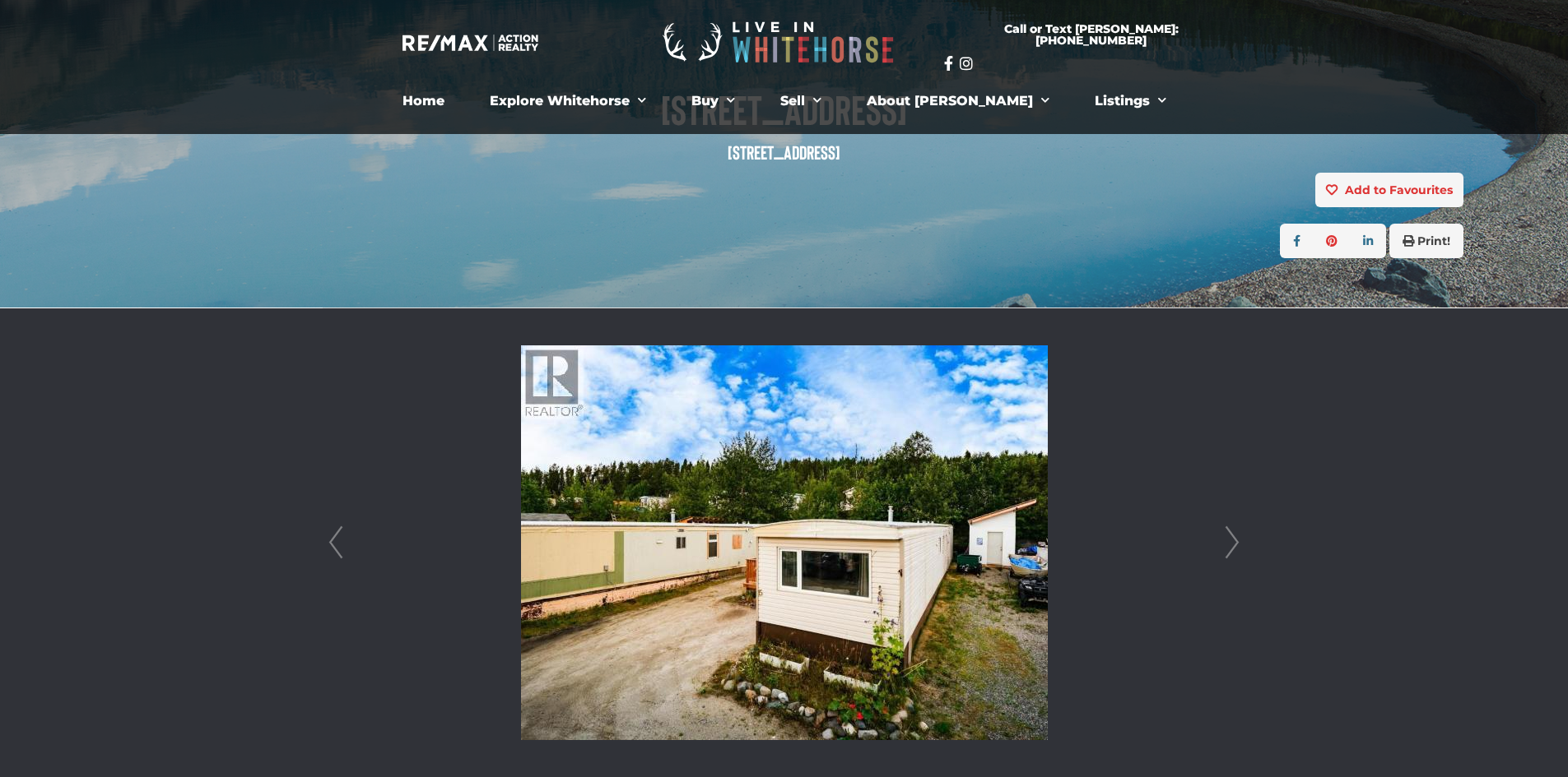
click at [1228, 551] on link "Next" at bounding box center [1231, 543] width 24 height 469
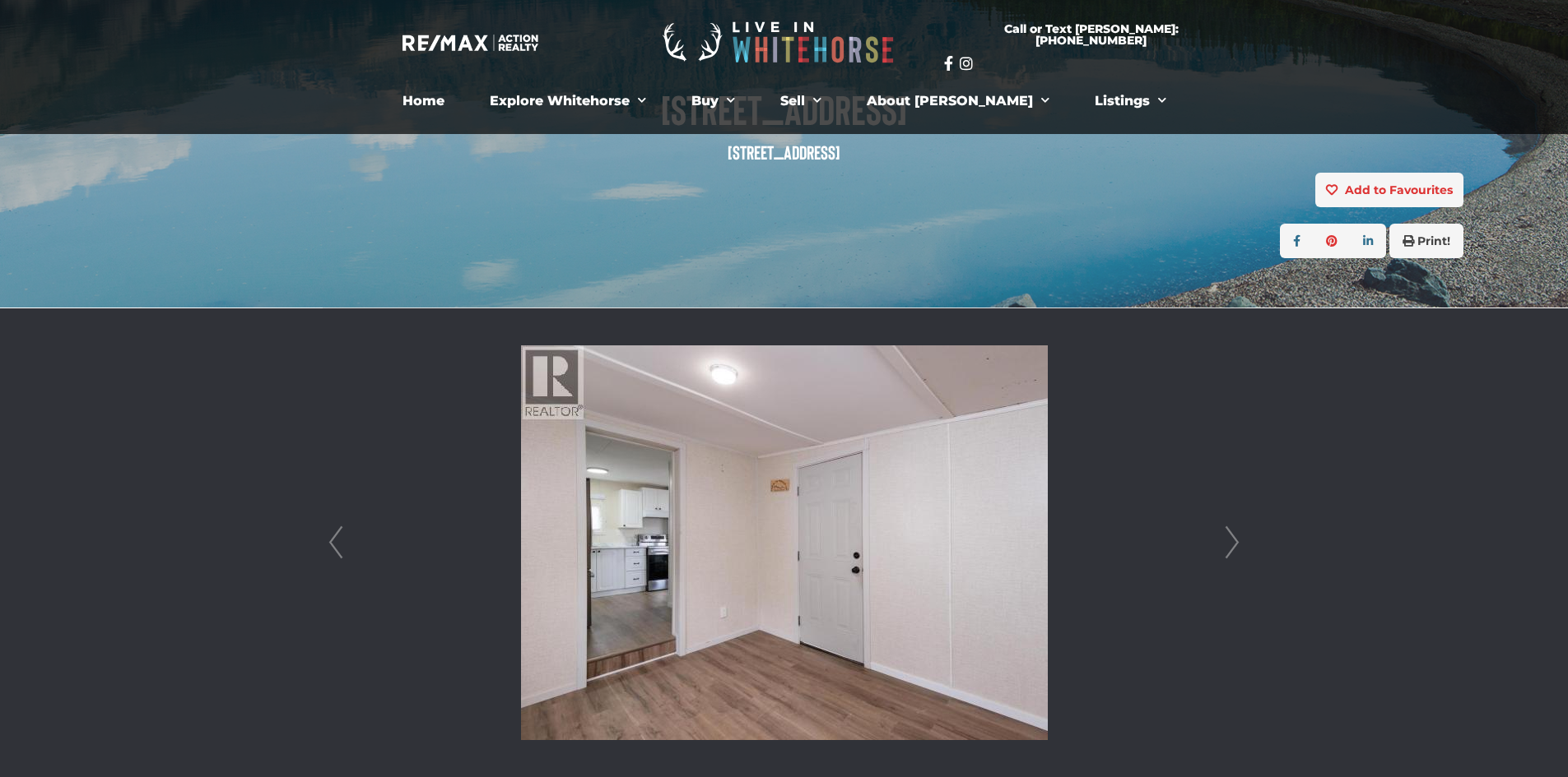
click at [1228, 551] on link "Next" at bounding box center [1231, 543] width 24 height 469
